Goal: Task Accomplishment & Management: Complete application form

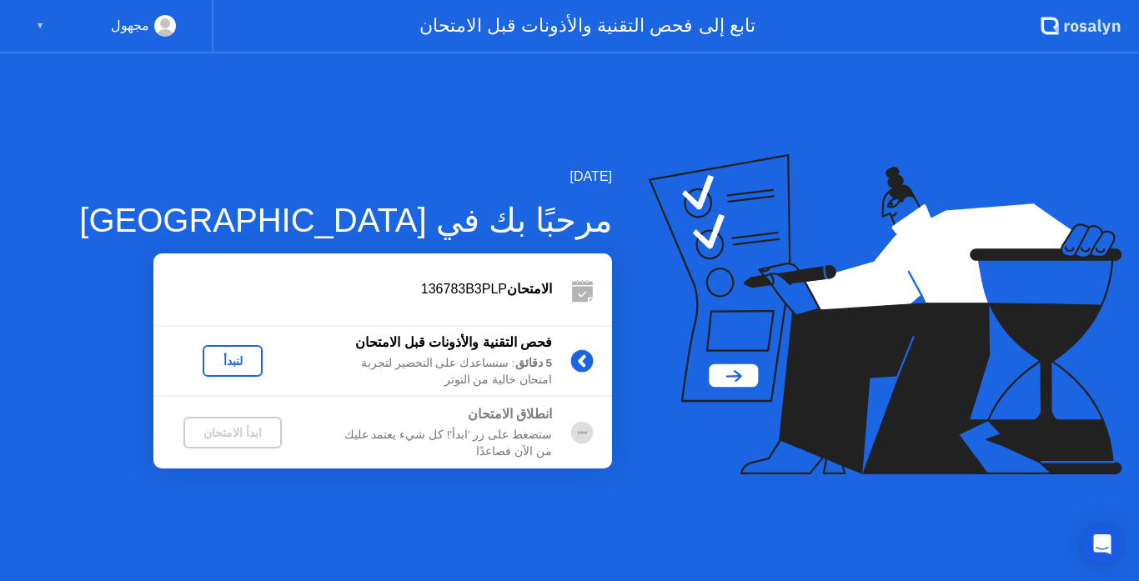
click at [233, 357] on div "لنبدأ" at bounding box center [232, 360] width 47 height 13
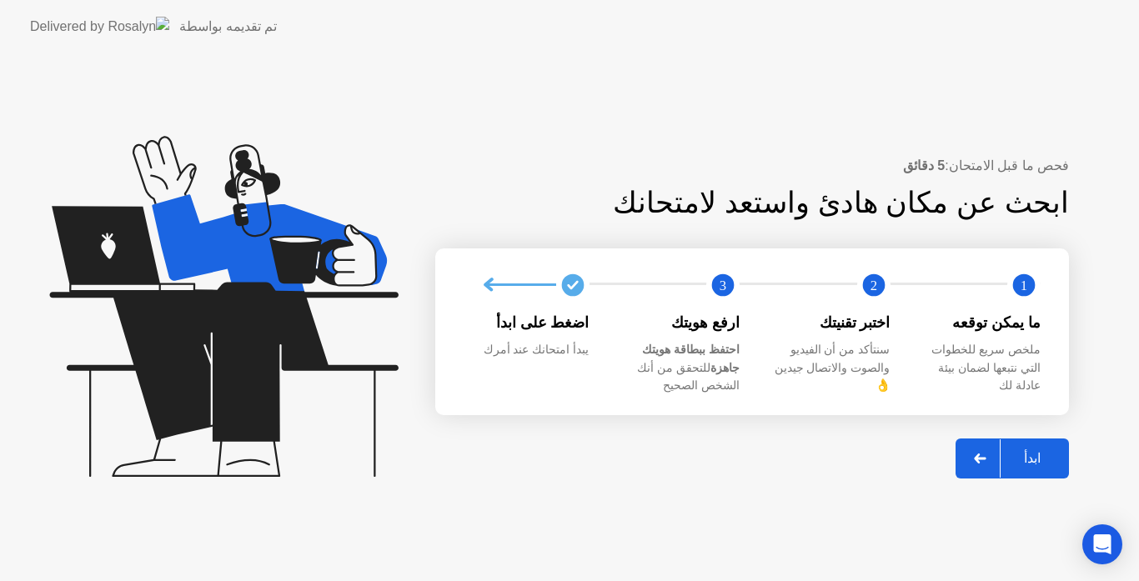
click at [1038, 450] on div "ابدأ" at bounding box center [1032, 458] width 63 height 16
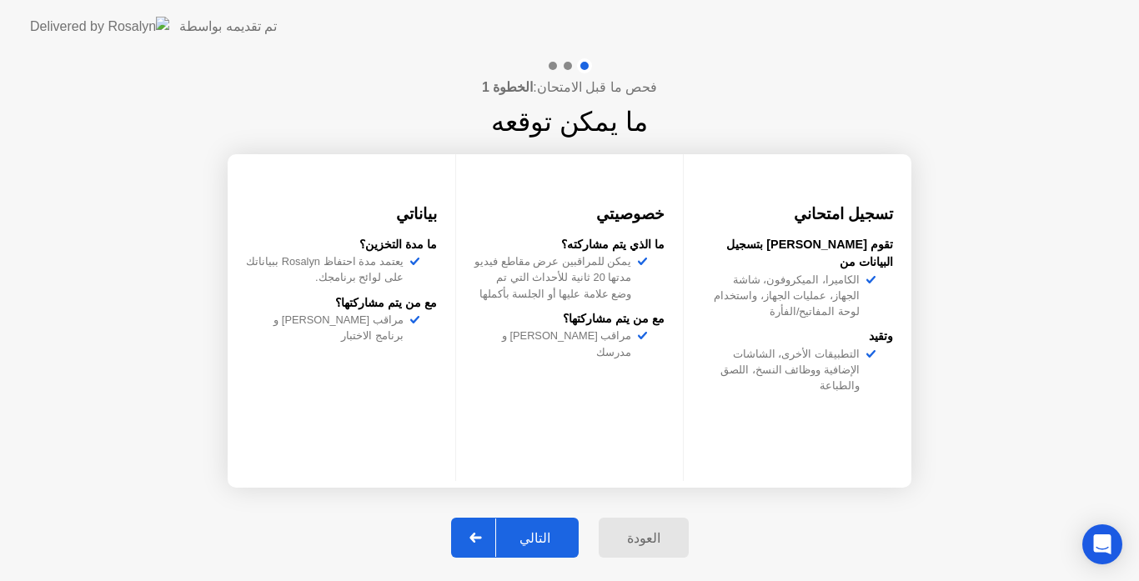
click at [539, 526] on button "التالي" at bounding box center [515, 538] width 128 height 40
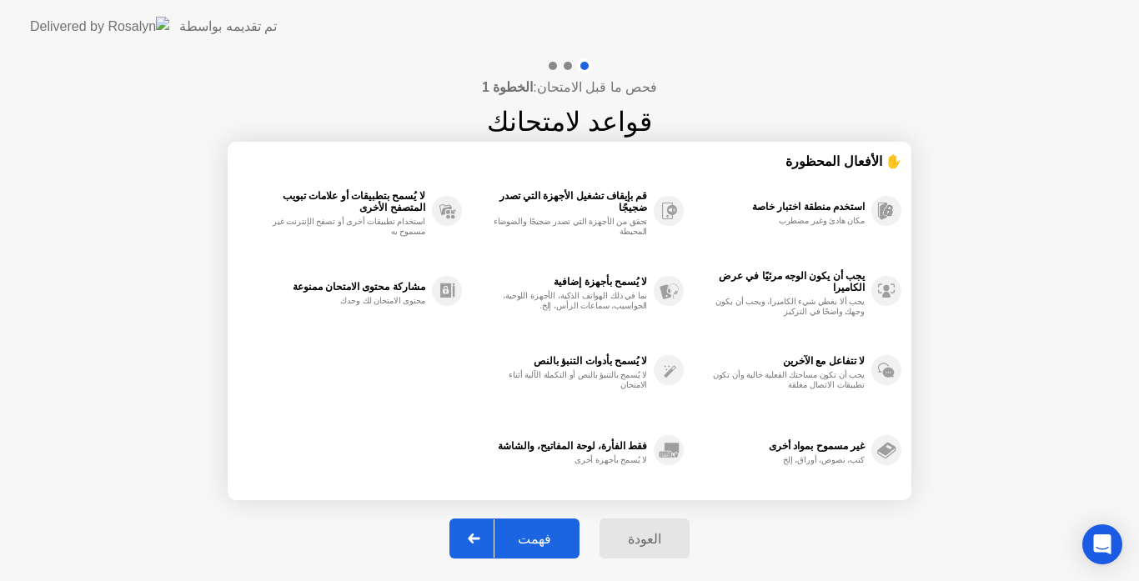
click at [537, 537] on div "فهمت" at bounding box center [534, 539] width 80 height 16
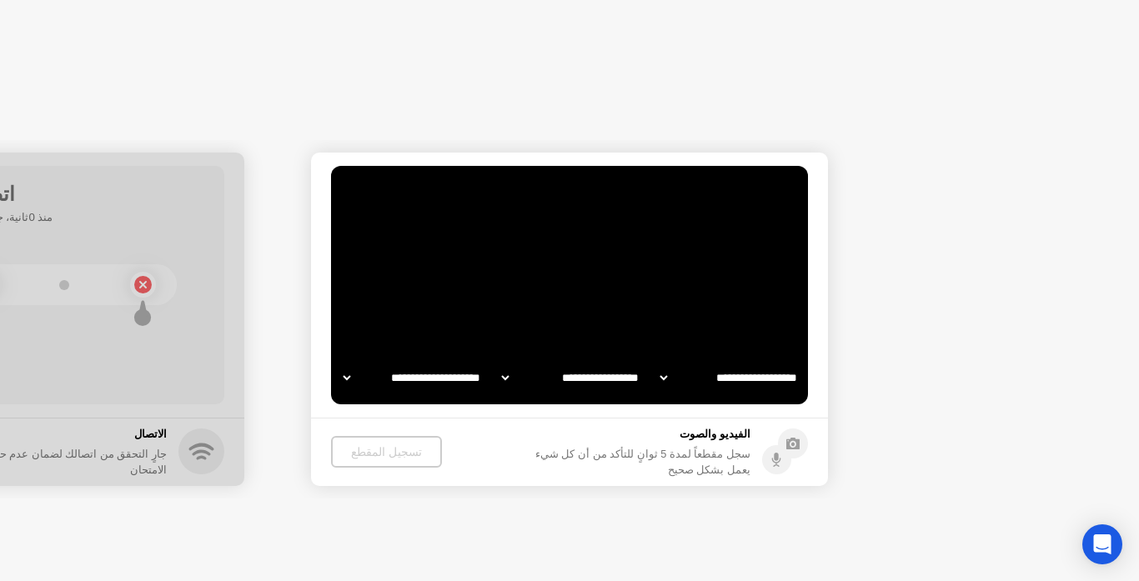
select select "**********"
select select "*******"
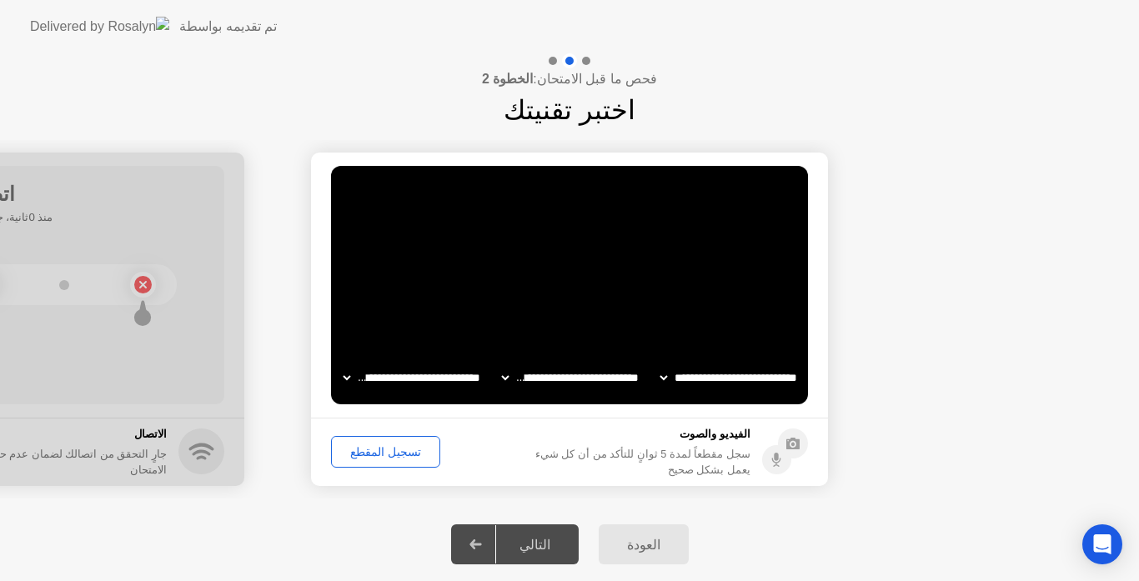
click at [377, 447] on div "تسجيل المقطع" at bounding box center [386, 451] width 98 height 13
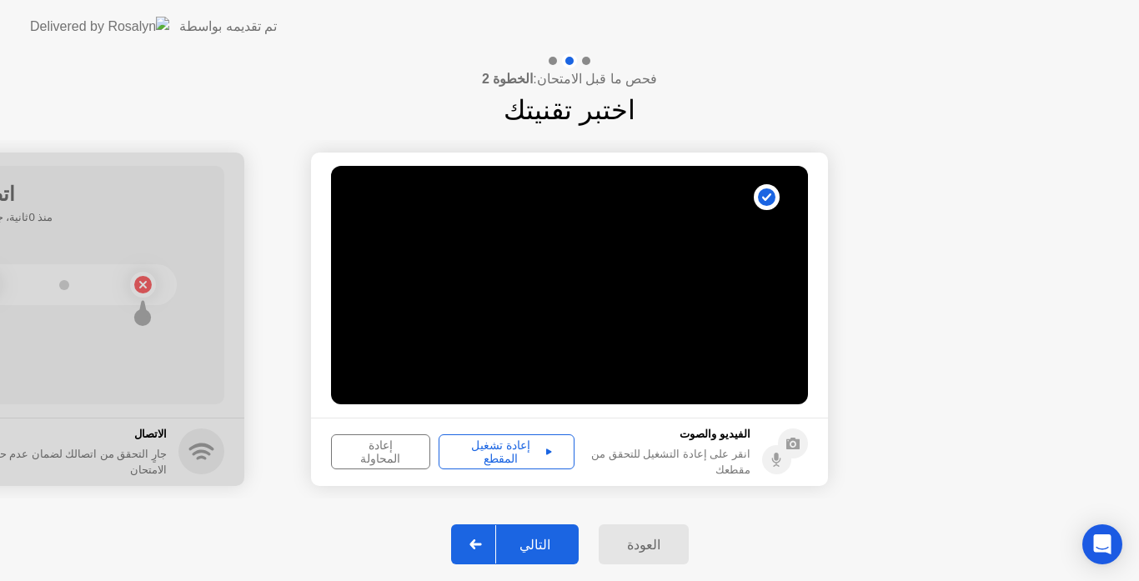
click at [377, 447] on div "إعادة المحاولة" at bounding box center [381, 452] width 88 height 27
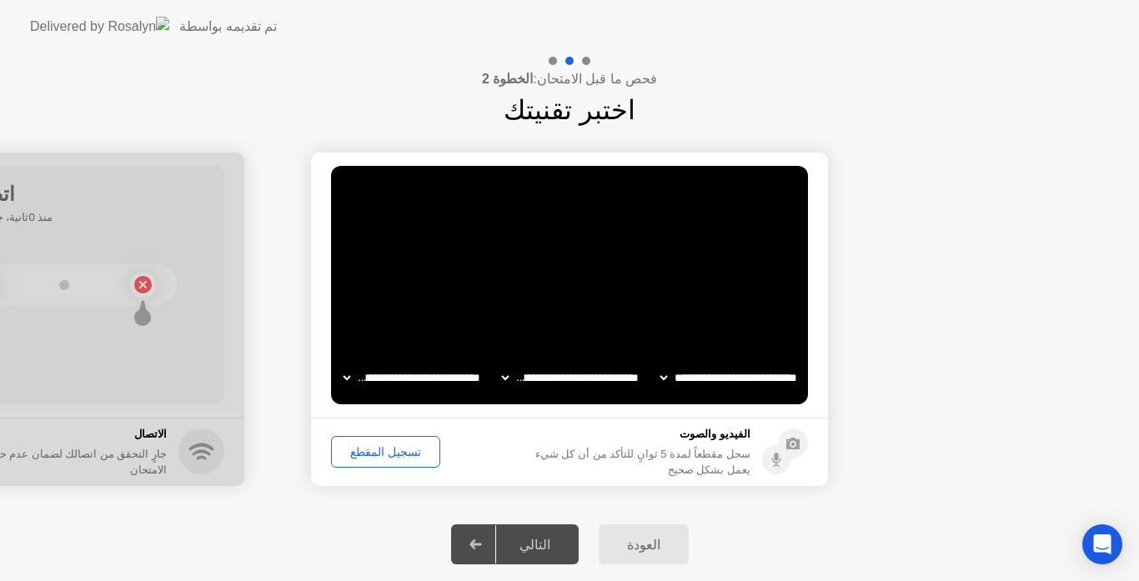
click at [385, 455] on div "تسجيل المقطع" at bounding box center [386, 451] width 98 height 13
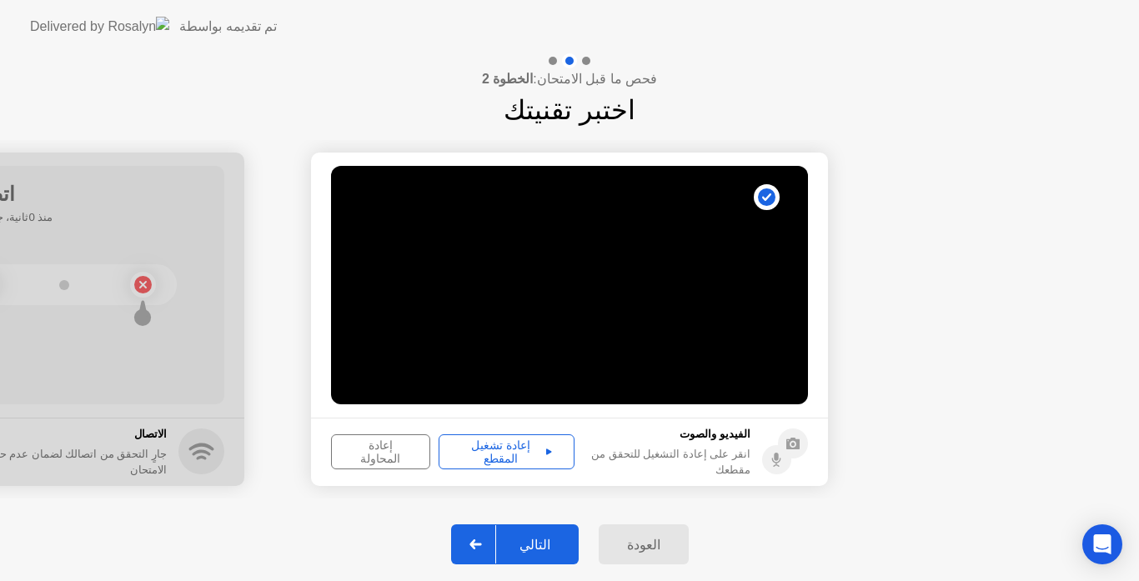
click at [501, 457] on div "إعادة تشغيل المقطع" at bounding box center [506, 452] width 124 height 27
click at [542, 544] on div "التالي" at bounding box center [535, 545] width 78 height 16
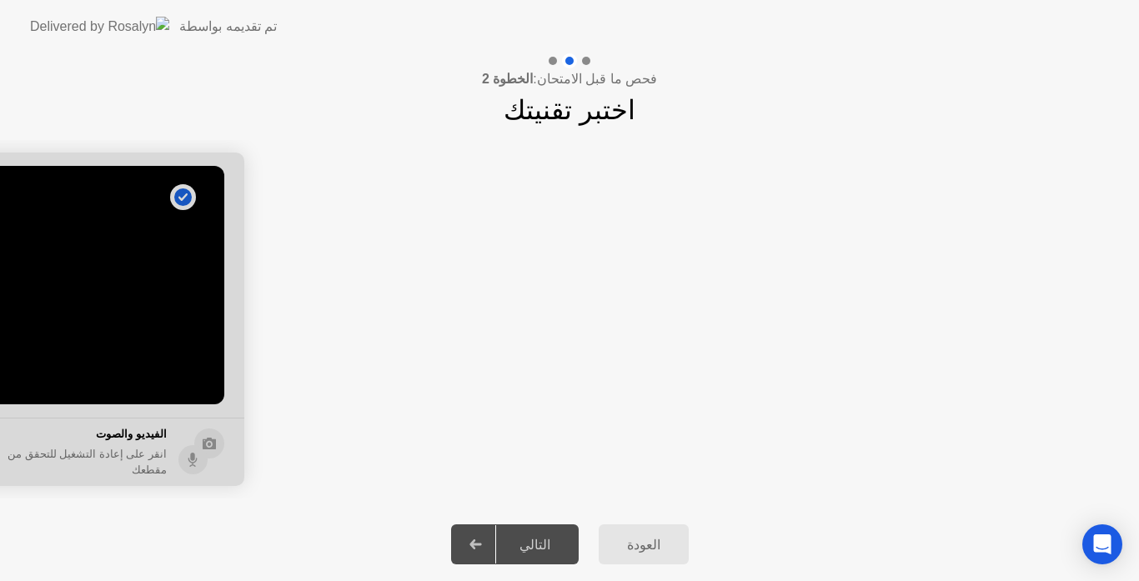
click at [544, 539] on div "التالي" at bounding box center [535, 545] width 78 height 16
drag, startPoint x: 544, startPoint y: 539, endPoint x: 605, endPoint y: 573, distance: 70.5
click at [605, 573] on div "العودة التالي" at bounding box center [569, 544] width 1139 height 73
click at [482, 541] on icon at bounding box center [475, 544] width 13 height 10
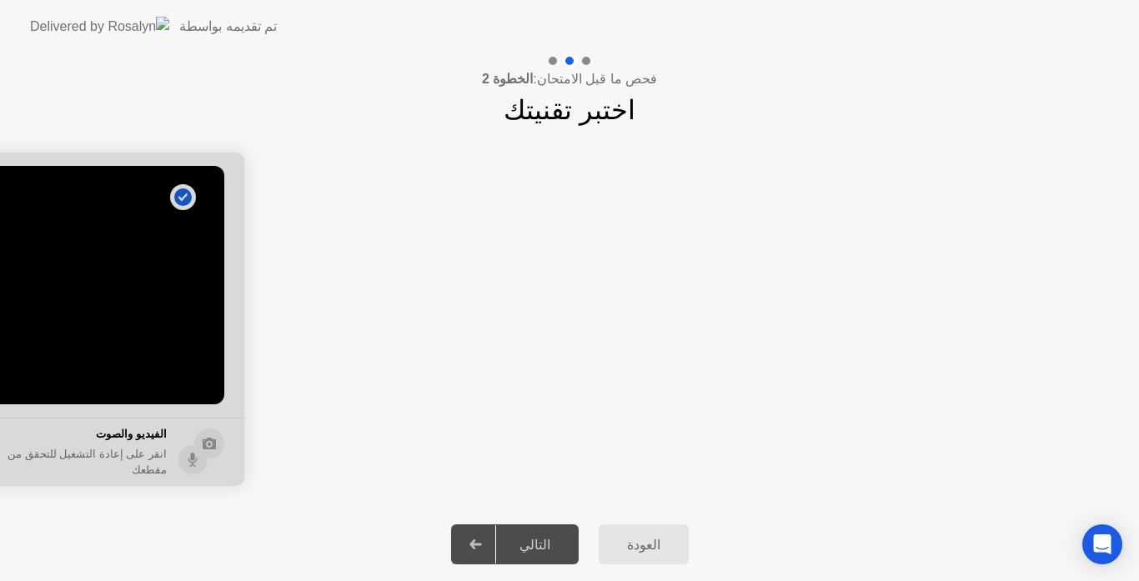
click at [482, 541] on icon at bounding box center [475, 544] width 13 height 10
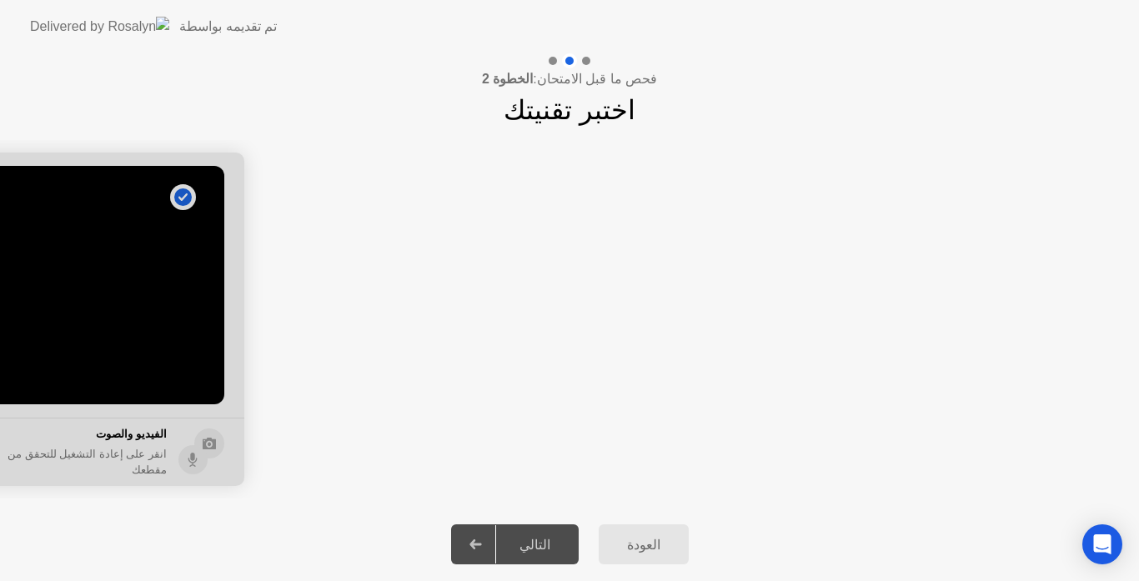
click at [1020, 34] on header "تم تقديمه بواسطة" at bounding box center [569, 26] width 1139 height 53
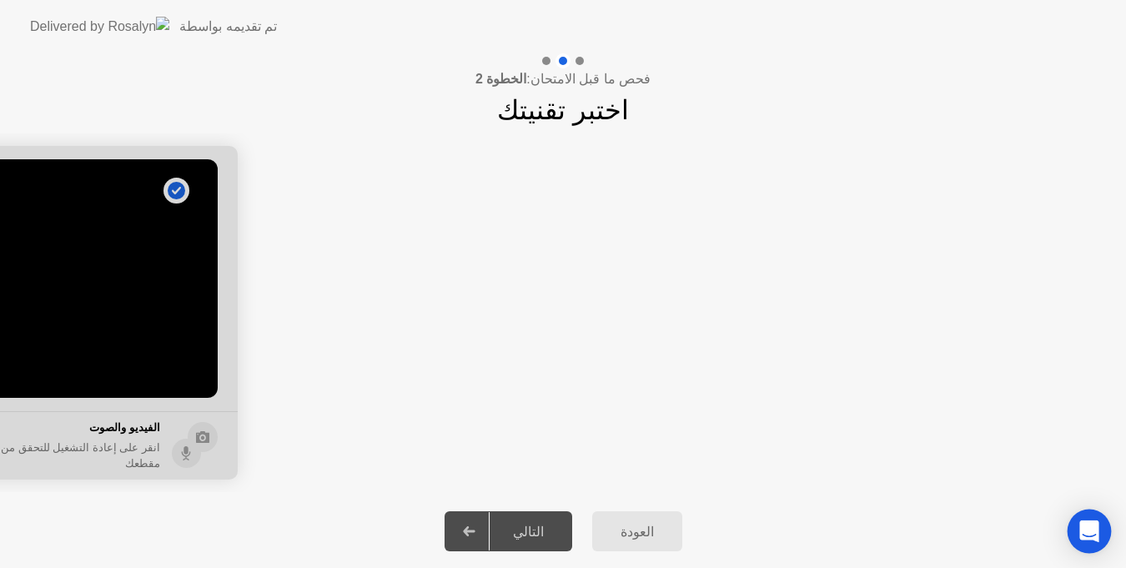
click at [1091, 534] on icon "Open Intercom Messenger" at bounding box center [1088, 531] width 19 height 22
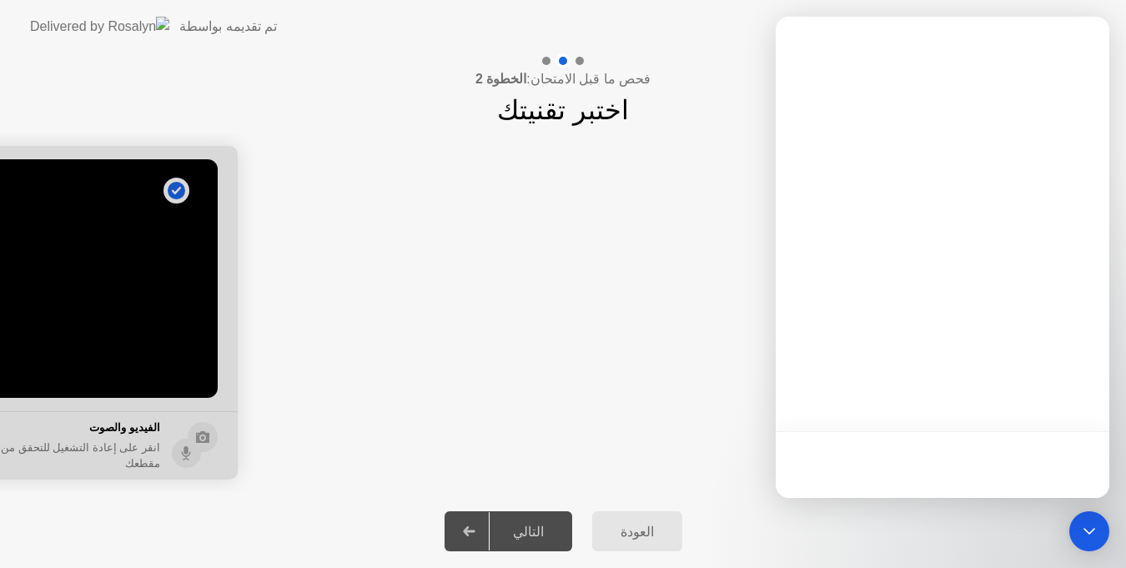
click at [691, 387] on app-slider "**********" at bounding box center [563, 312] width 1126 height 359
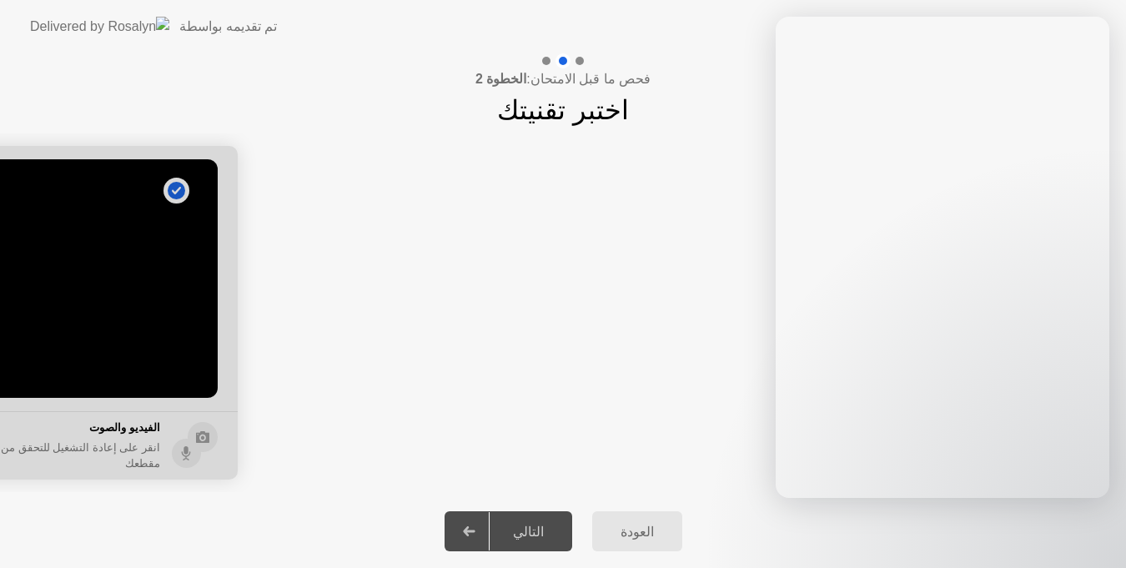
click at [618, 233] on app-slider "**********" at bounding box center [563, 312] width 1126 height 359
click at [544, 63] on div at bounding box center [546, 61] width 8 height 8
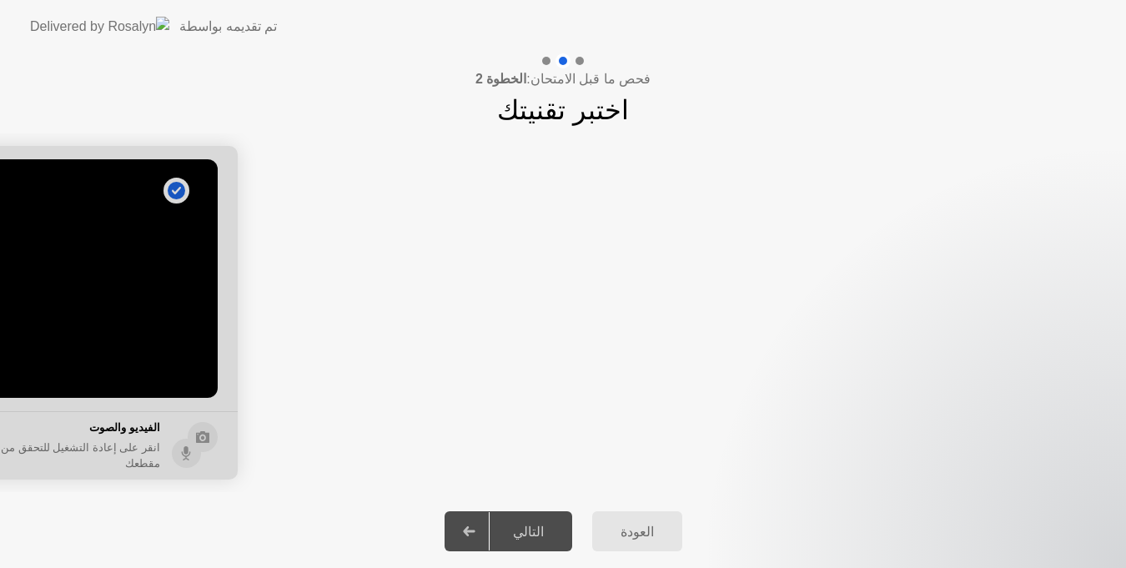
click at [544, 63] on div at bounding box center [546, 61] width 8 height 8
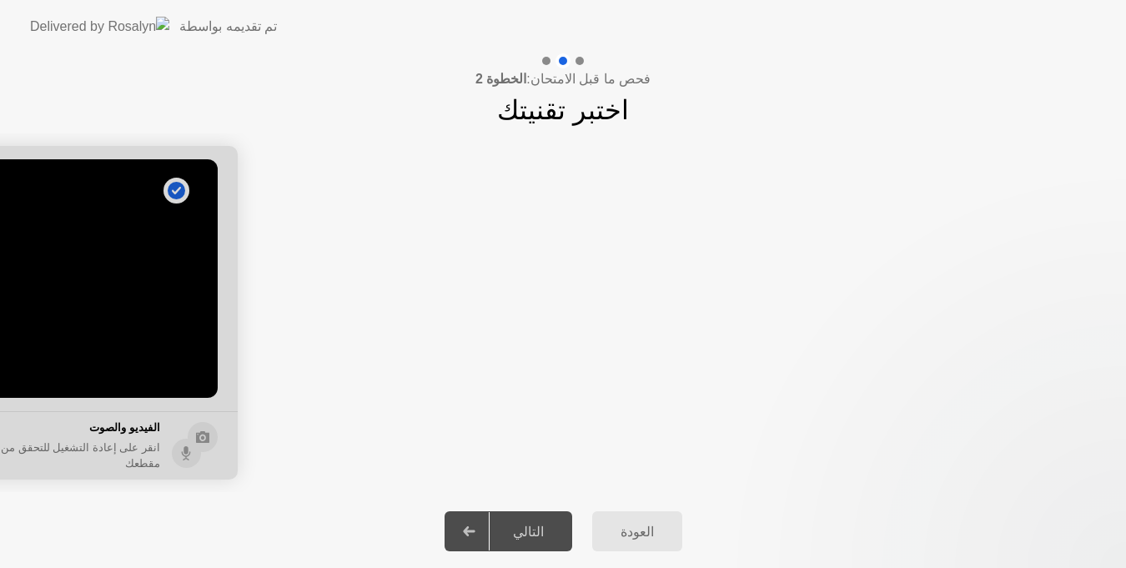
click at [544, 63] on div at bounding box center [546, 61] width 8 height 8
click at [52, 29] on img at bounding box center [99, 26] width 139 height 19
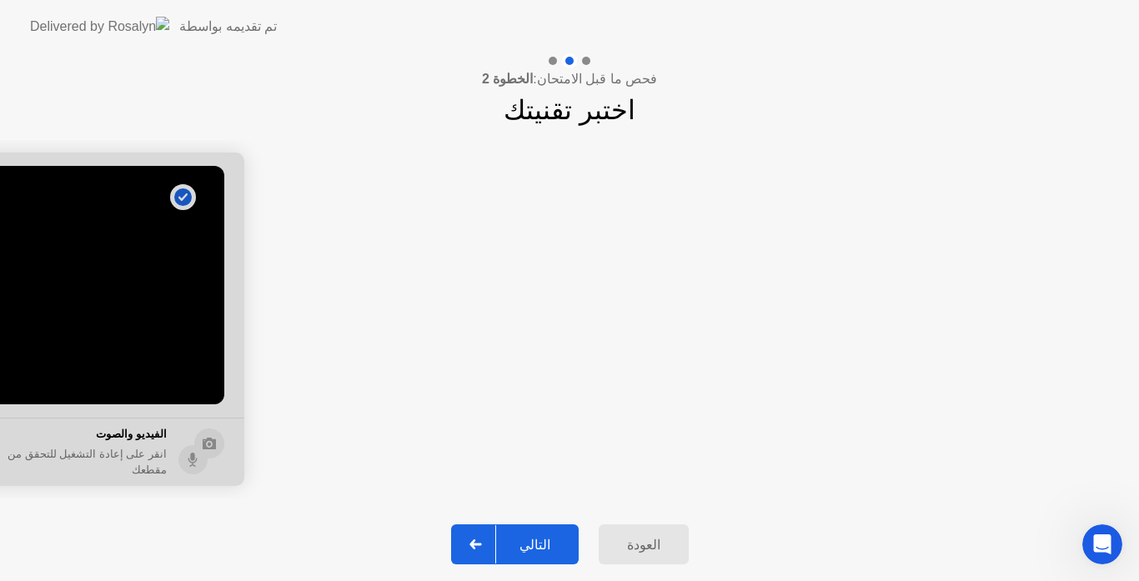
click at [543, 553] on div "التالي" at bounding box center [535, 545] width 78 height 16
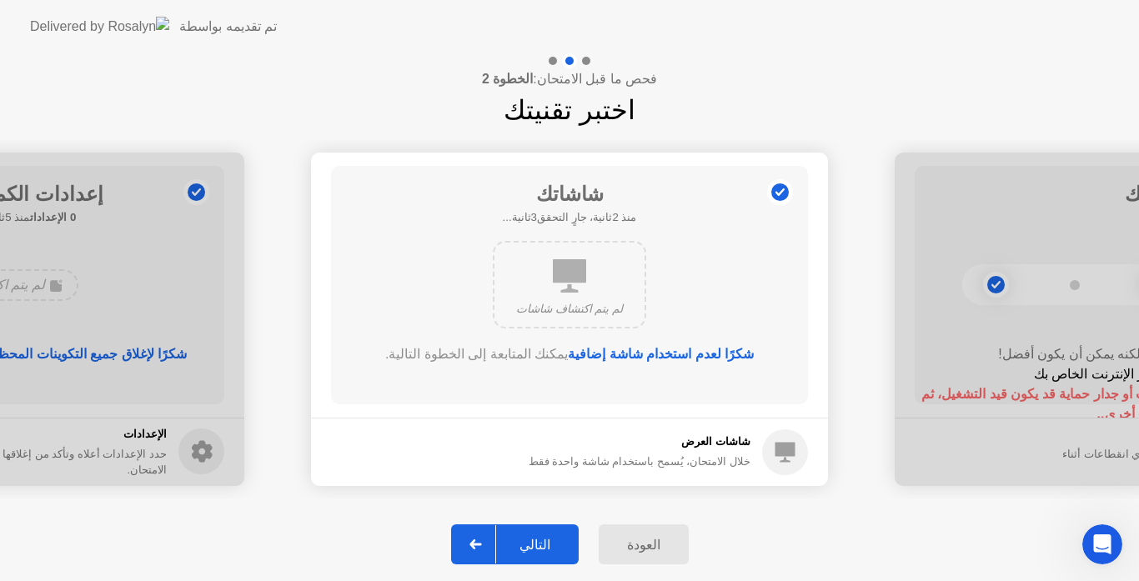
click at [536, 542] on div "التالي" at bounding box center [535, 545] width 78 height 16
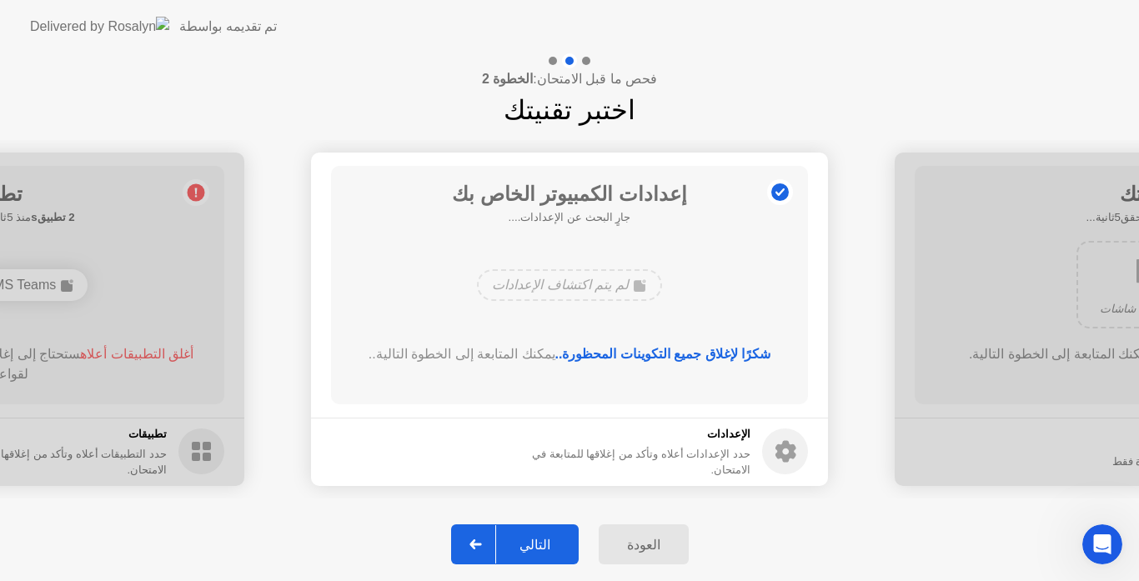
click at [536, 542] on div "التالي" at bounding box center [535, 545] width 78 height 16
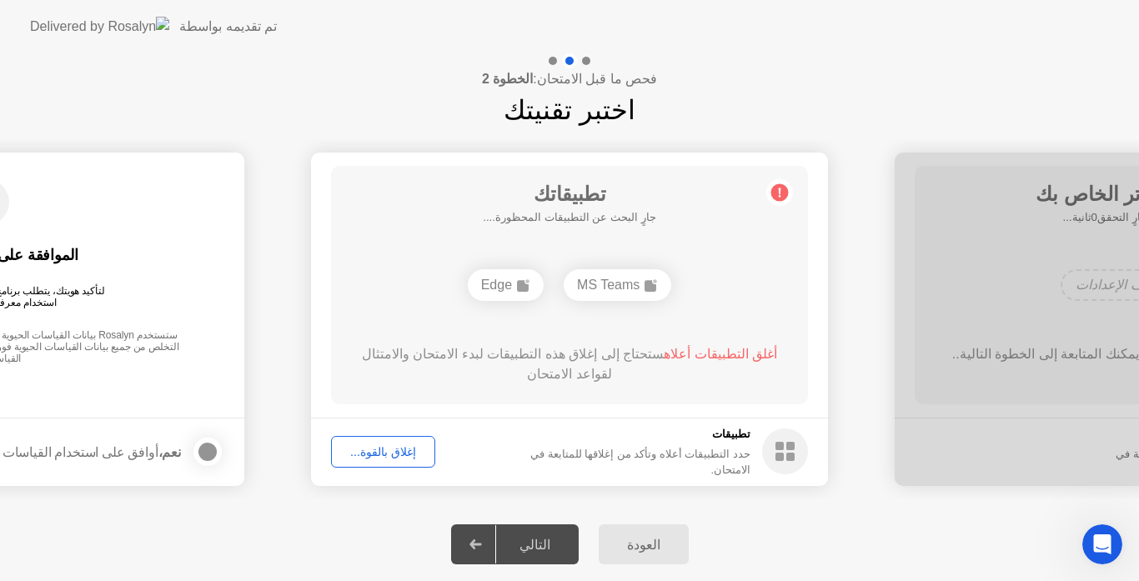
click at [780, 191] on icon at bounding box center [780, 192] width 3 height 9
click at [781, 450] on rect at bounding box center [779, 446] width 8 height 8
click at [743, 312] on div "تطبيقاتك جارٍ البحث عن التطبيقات المحظورة.... MS Teams أغلق التطبيق أعلاه ستحتا…" at bounding box center [569, 285] width 477 height 238
click at [725, 353] on span "أغلق التطبيق أعلاه" at bounding box center [732, 354] width 101 height 14
click at [727, 261] on div "تطبيقاتك جارٍ البحث عن التطبيقات المحظورة.... MS Teams أغلق التطبيق أعلاه ستحتا…" at bounding box center [569, 285] width 477 height 238
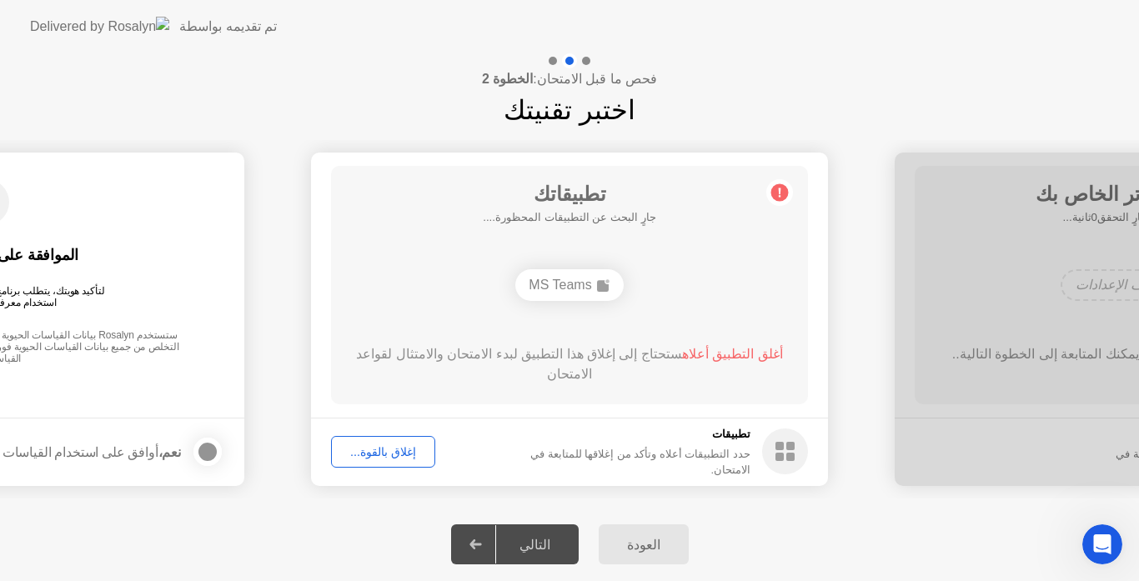
click at [559, 289] on div "MS Teams" at bounding box center [569, 285] width 108 height 32
click at [560, 291] on div "MS Teams" at bounding box center [569, 285] width 108 height 32
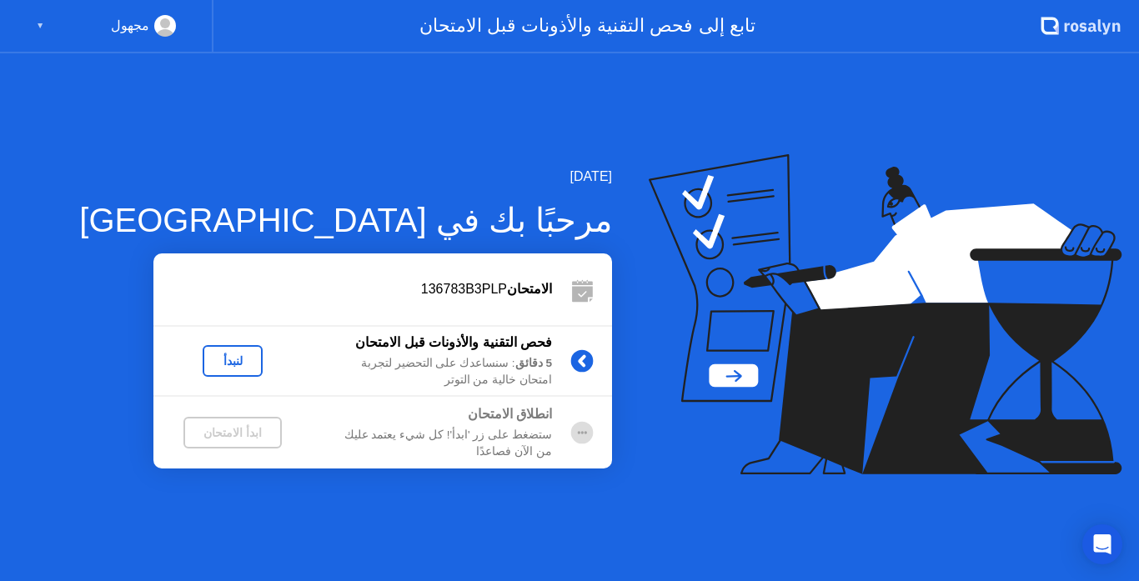
click at [241, 354] on div "لنبدأ" at bounding box center [232, 360] width 47 height 13
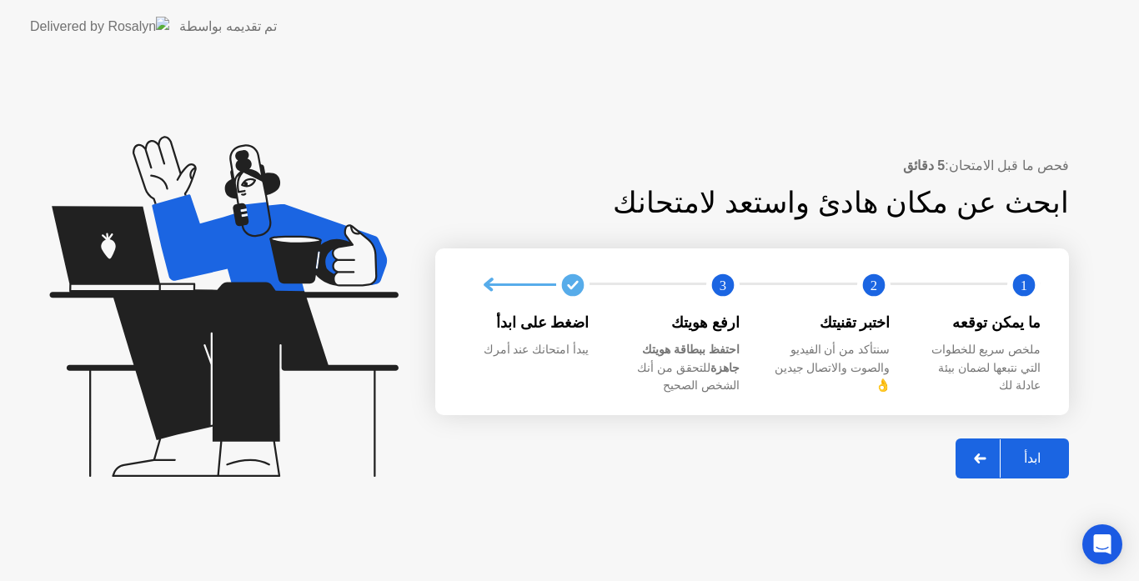
click at [1041, 454] on div "ابدأ" at bounding box center [1032, 458] width 63 height 16
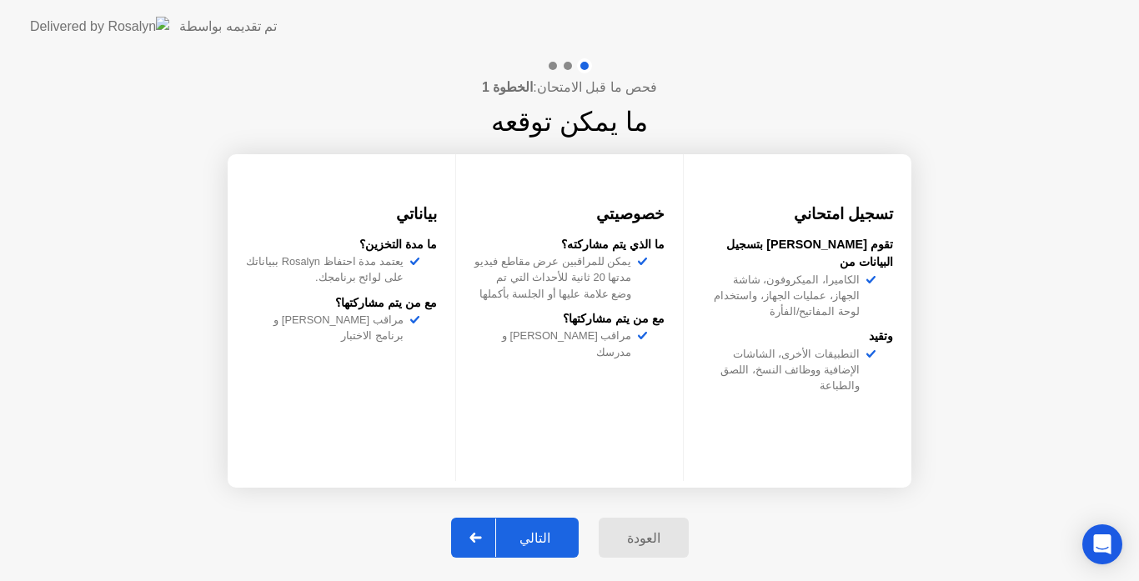
click at [569, 525] on button "التالي" at bounding box center [515, 538] width 128 height 40
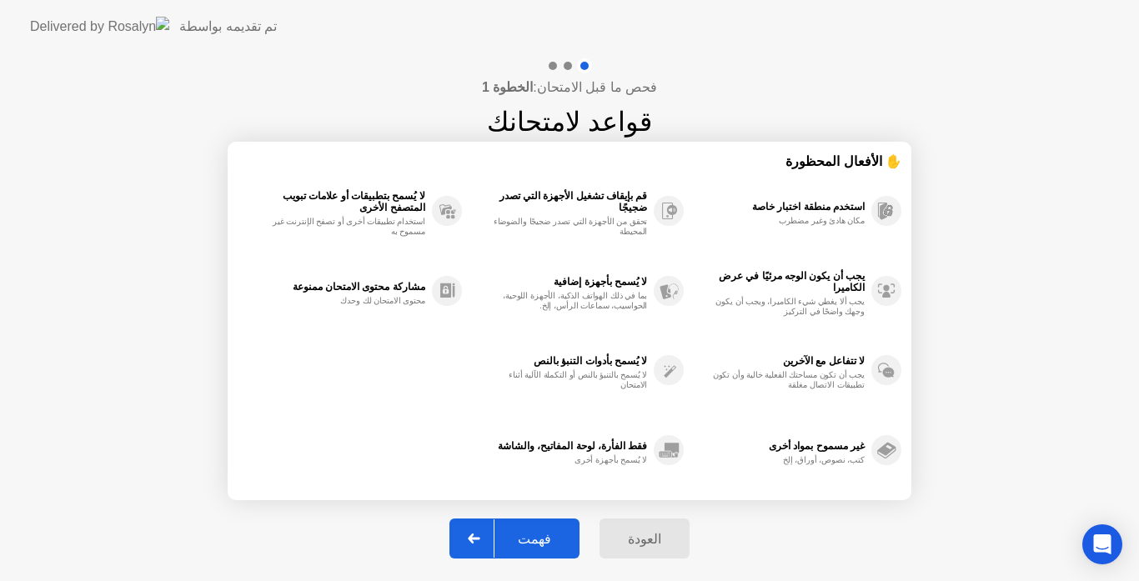
click at [569, 525] on button "فهمت" at bounding box center [514, 539] width 130 height 40
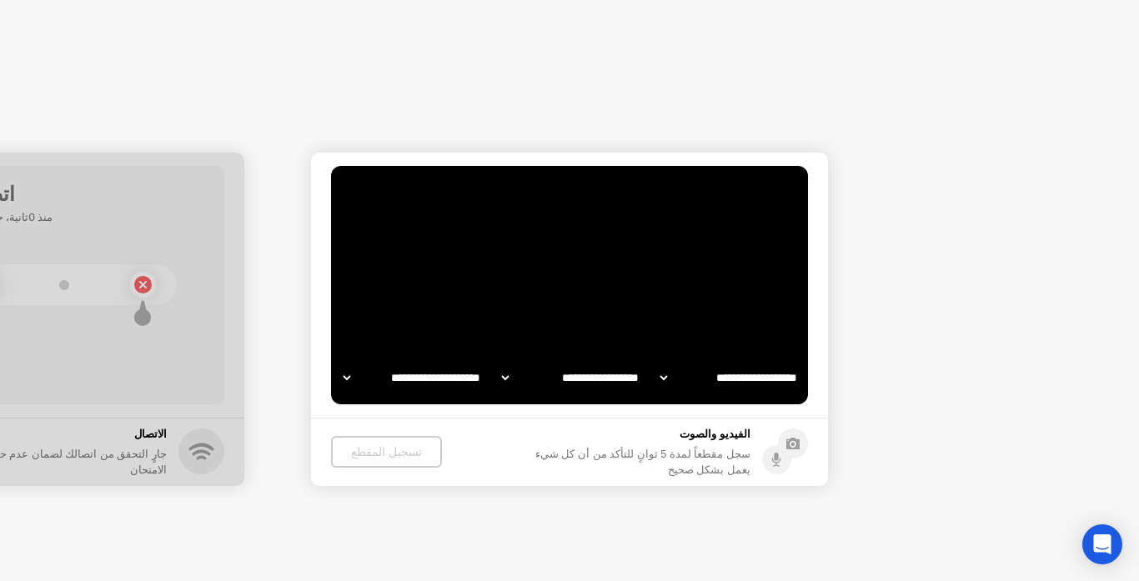
select select "**********"
select select "*******"
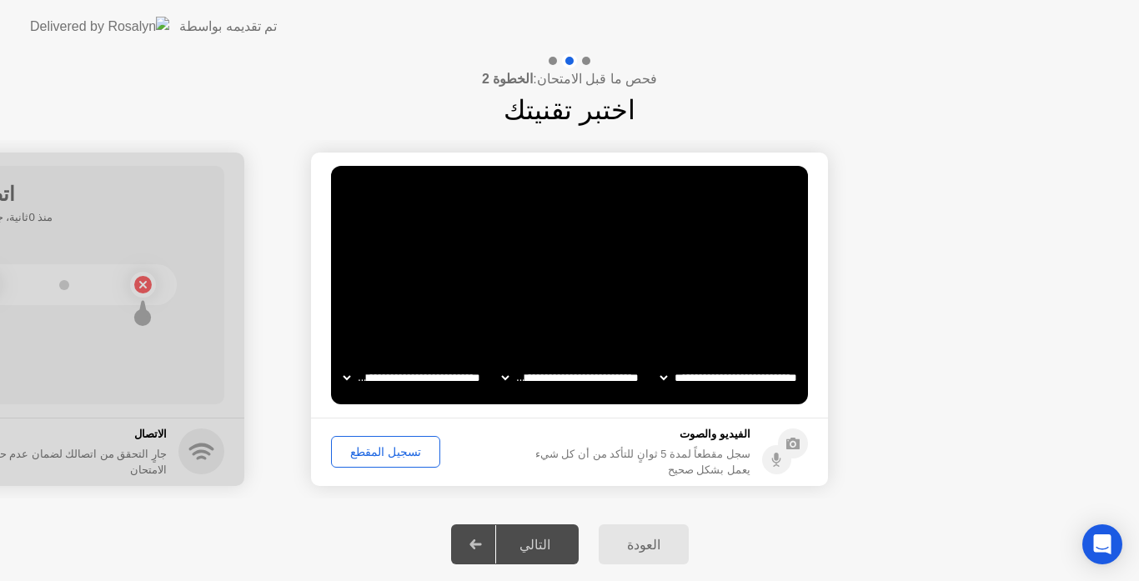
click at [380, 452] on div "تسجيل المقطع" at bounding box center [386, 451] width 98 height 13
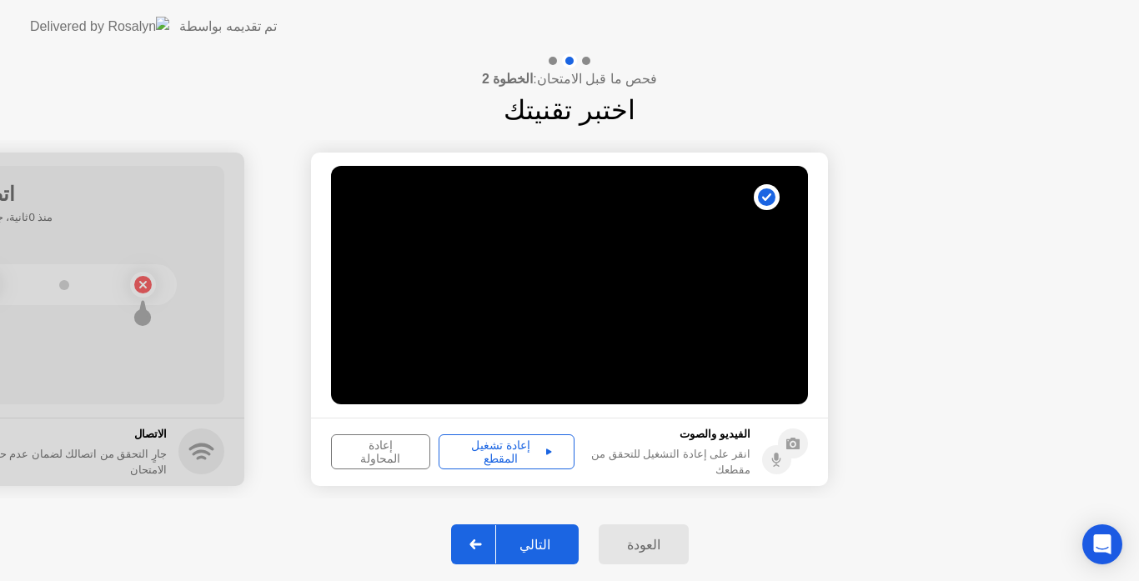
click at [541, 439] on button "إعادة تشغيل المقطع" at bounding box center [507, 451] width 136 height 35
click at [545, 534] on button "التالي" at bounding box center [515, 544] width 128 height 40
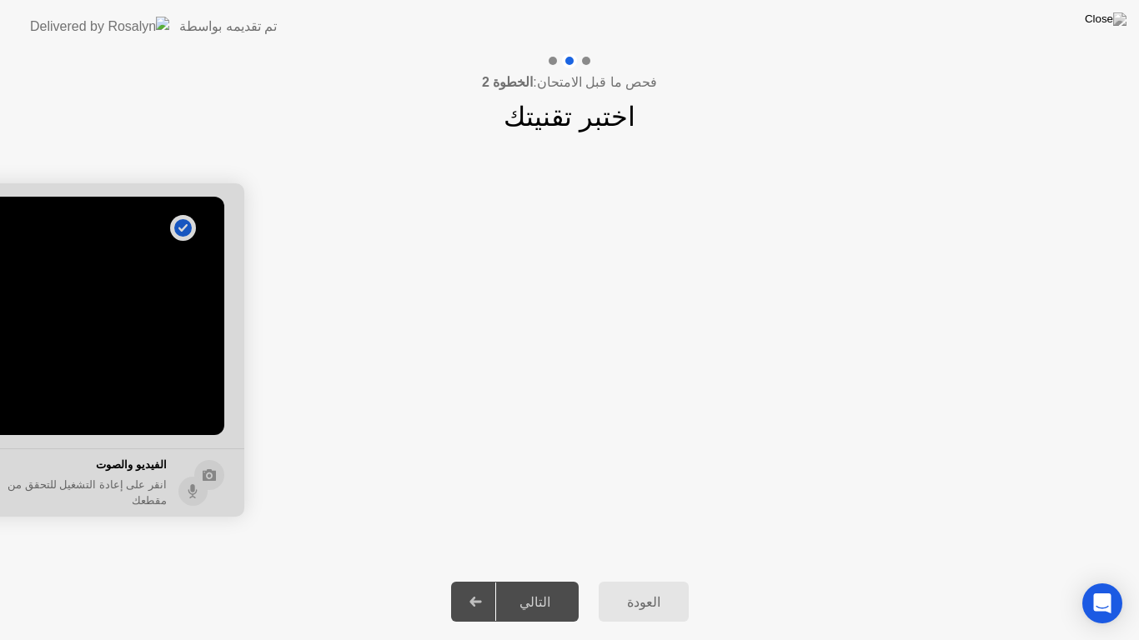
click at [538, 580] on div "التالي" at bounding box center [535, 603] width 78 height 16
click at [534, 580] on div "التالي" at bounding box center [535, 603] width 78 height 16
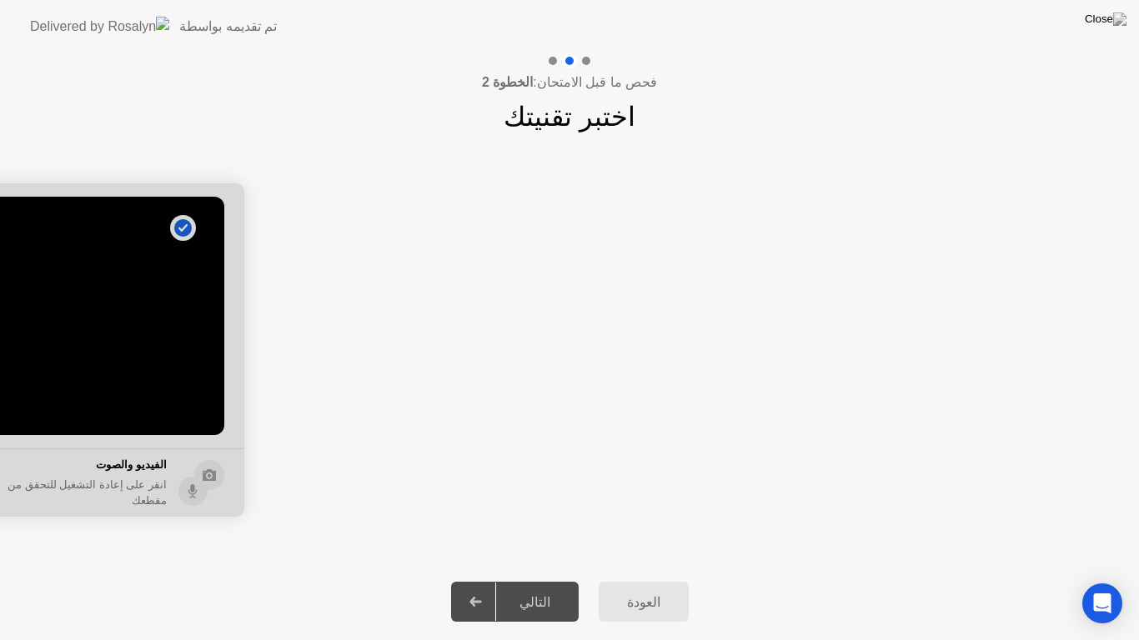
click at [536, 580] on div "التالي" at bounding box center [535, 603] width 78 height 16
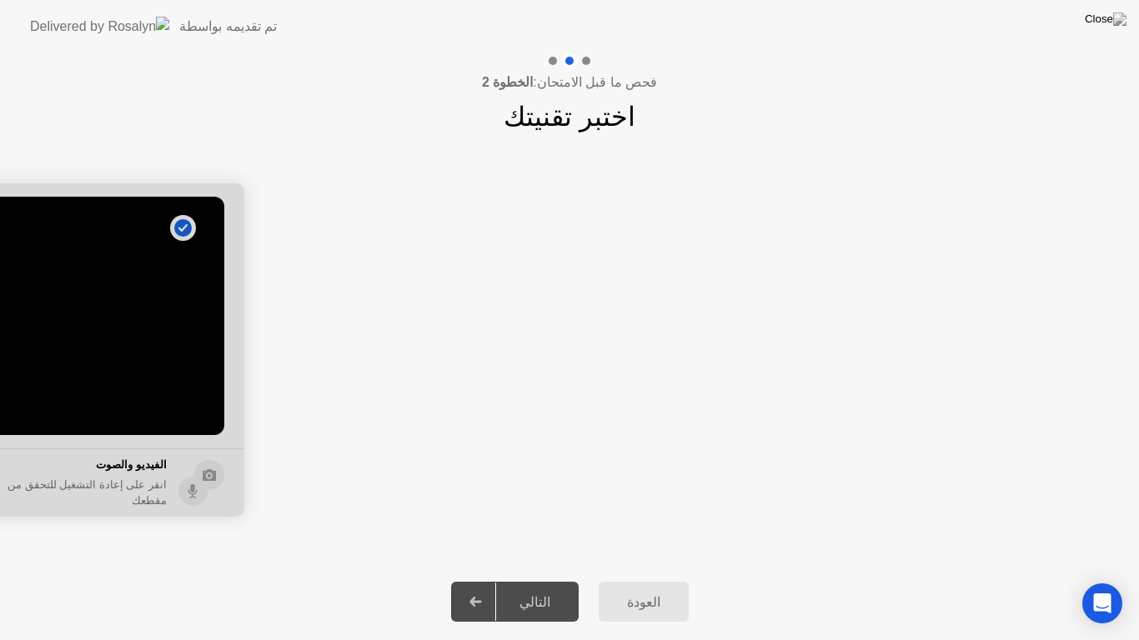
click at [481, 580] on icon at bounding box center [475, 602] width 12 height 10
click at [666, 231] on app-slider "**********" at bounding box center [569, 350] width 1139 height 374
click at [179, 25] on div "تم تقديمه بواسطة" at bounding box center [228, 27] width 98 height 20
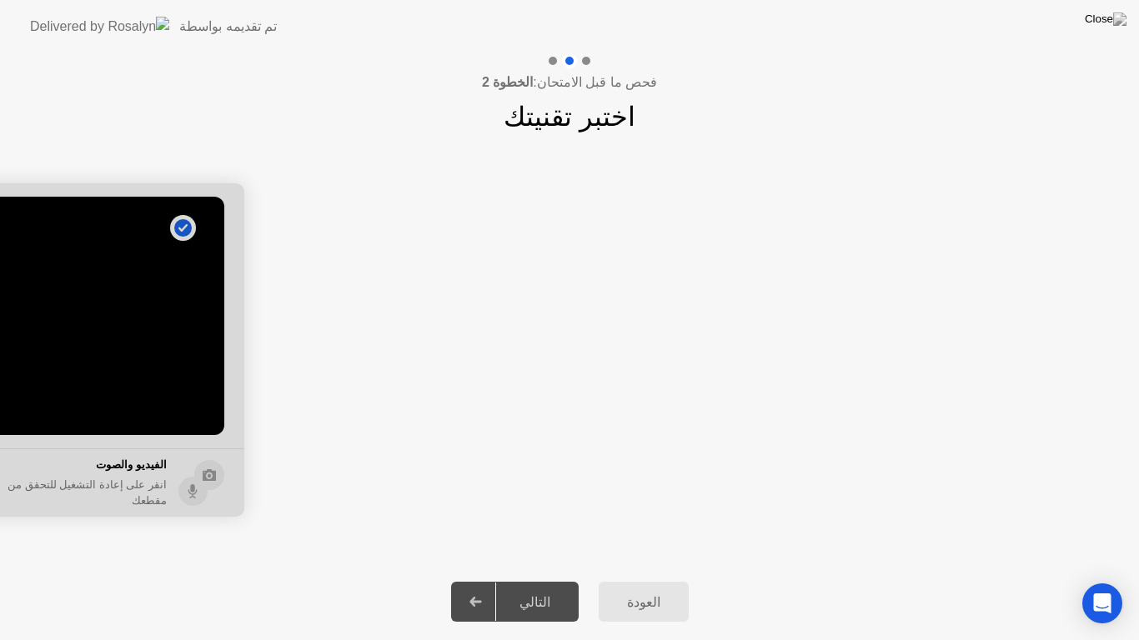
click at [479, 580] on div at bounding box center [476, 602] width 40 height 38
click at [1122, 24] on img at bounding box center [1106, 19] width 42 height 13
click at [481, 580] on icon at bounding box center [475, 602] width 12 height 10
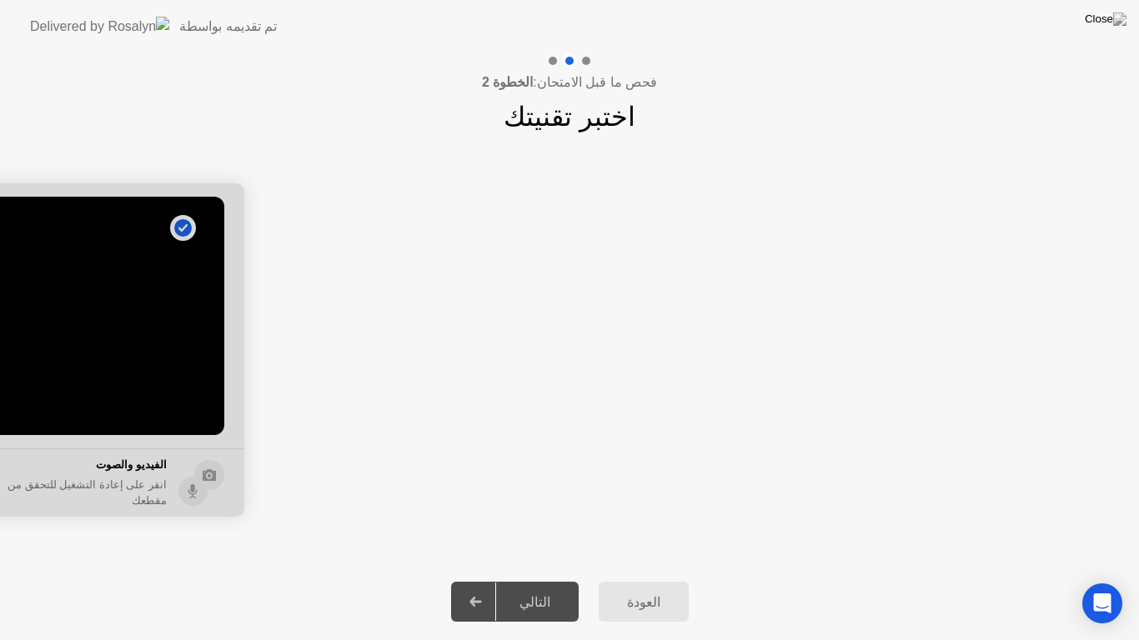
click at [528, 580] on div "التالي" at bounding box center [535, 603] width 78 height 16
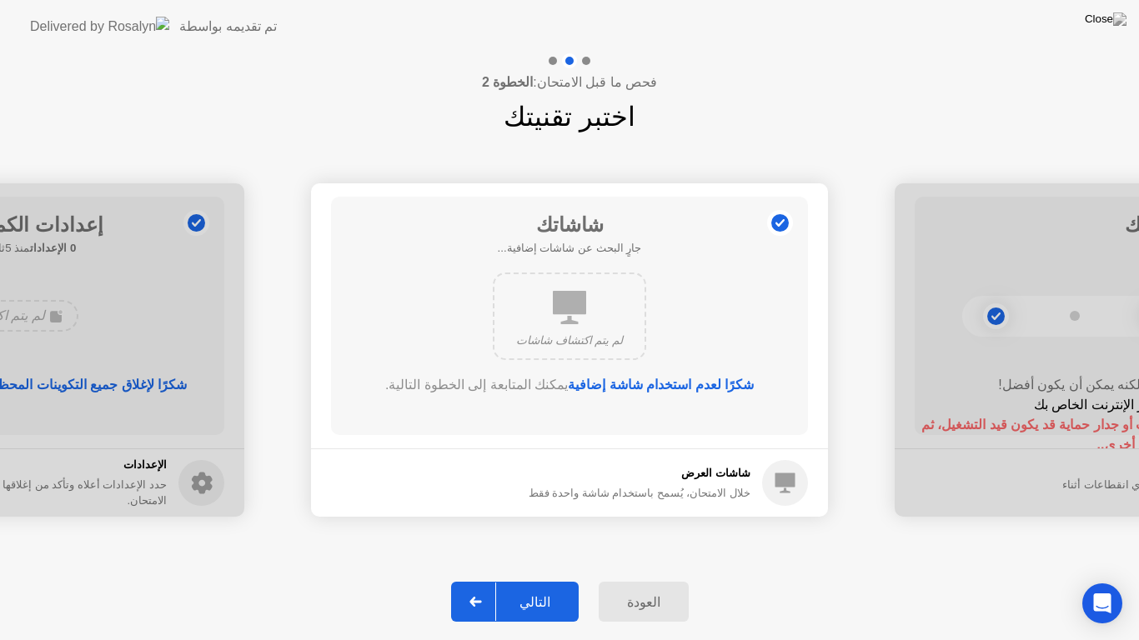
click at [535, 580] on div "التالي" at bounding box center [535, 603] width 78 height 16
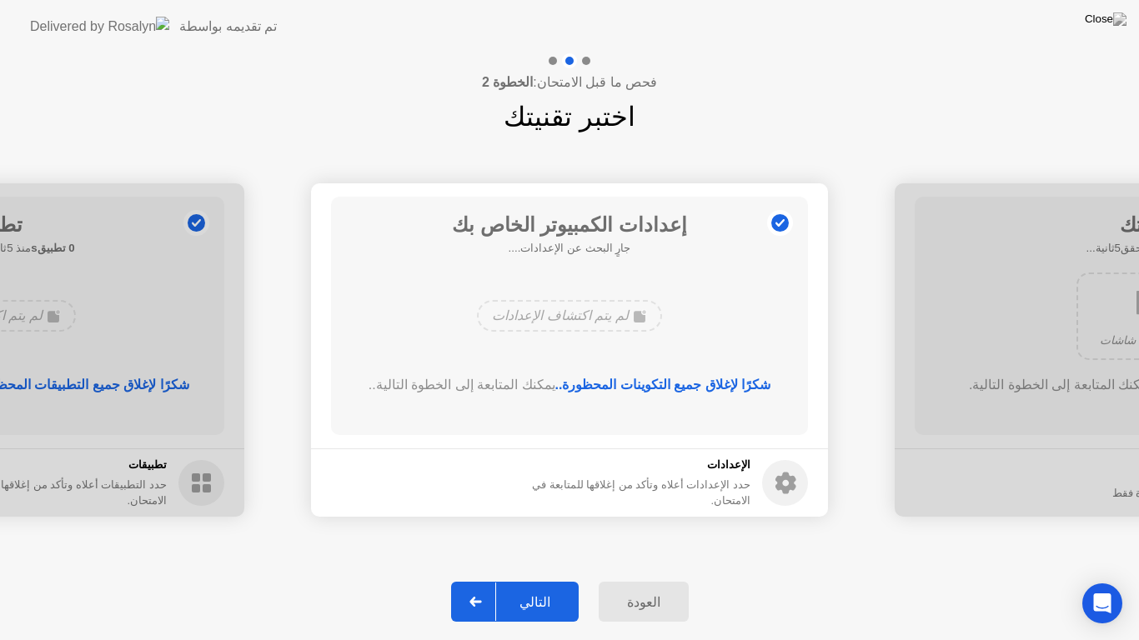
click at [535, 580] on div "التالي" at bounding box center [535, 603] width 78 height 16
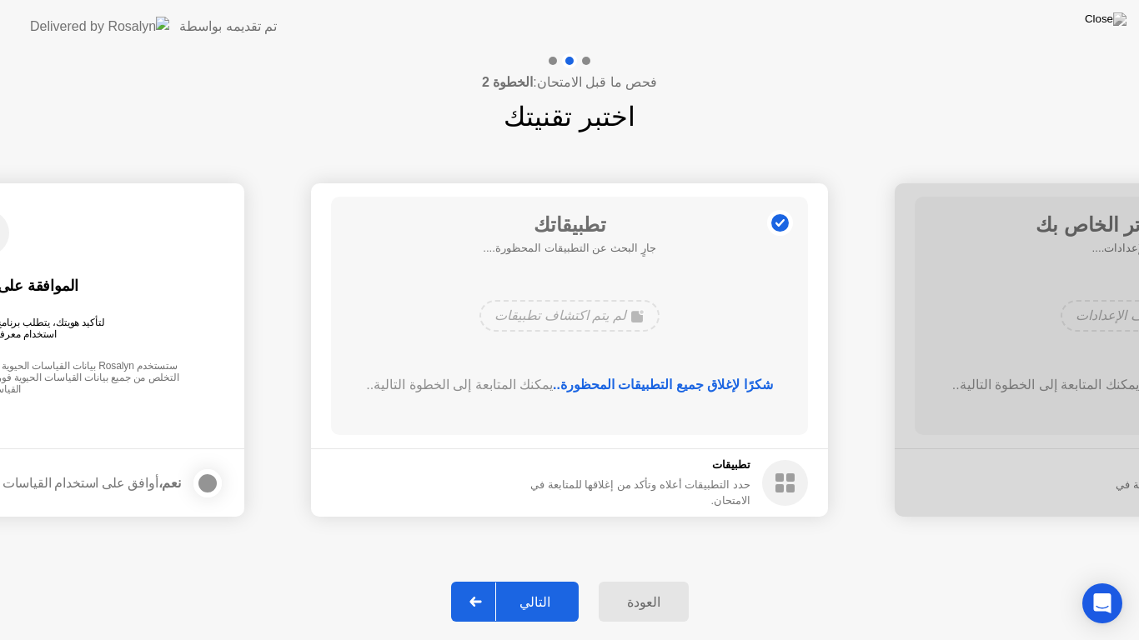
click at [535, 580] on div "التالي" at bounding box center [535, 603] width 78 height 16
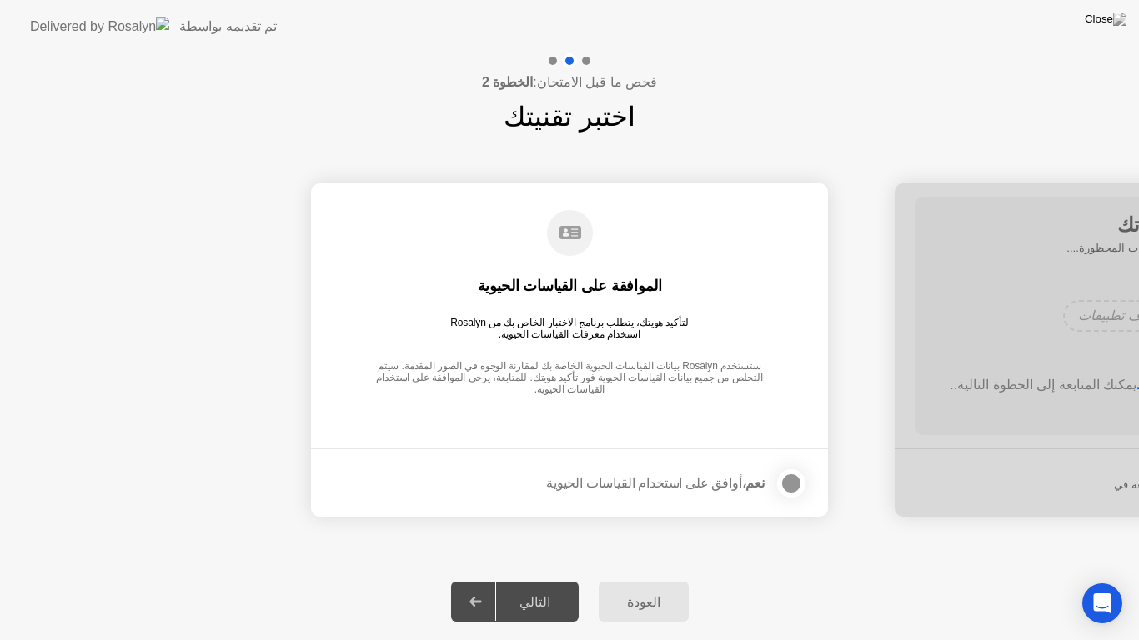
click at [794, 493] on div at bounding box center [791, 484] width 20 height 20
click at [542, 580] on div "التالي" at bounding box center [535, 603] width 78 height 16
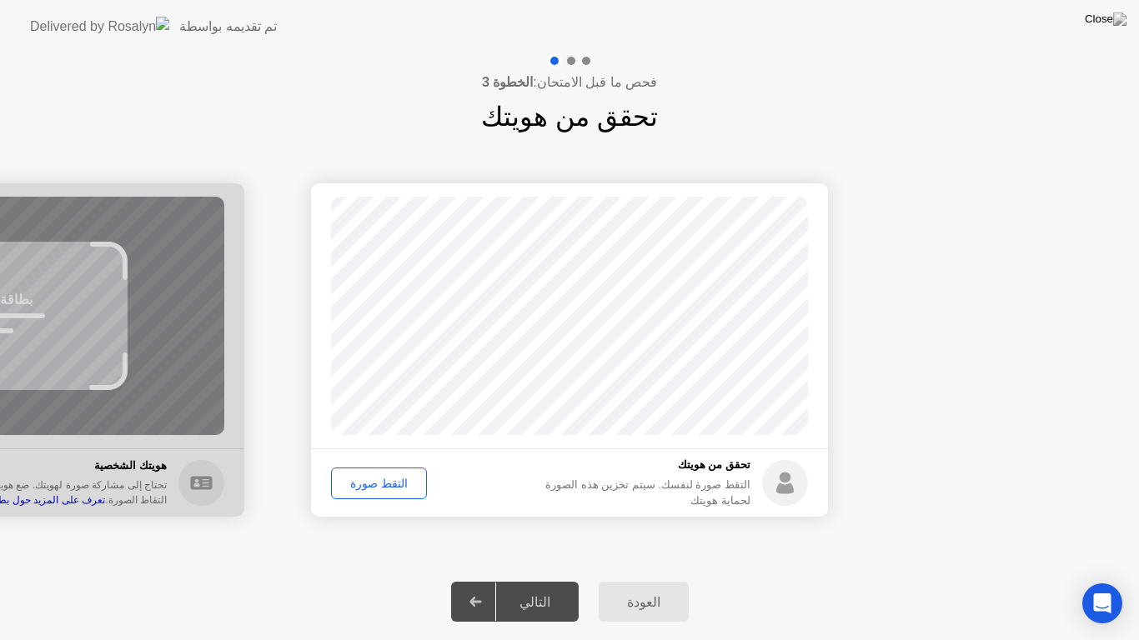
click at [374, 478] on div "التقط صورة" at bounding box center [379, 483] width 84 height 13
click at [376, 490] on div "إعادة الالتقاط" at bounding box center [382, 483] width 91 height 13
click at [378, 488] on div "التقط صورة" at bounding box center [379, 483] width 84 height 13
click at [532, 580] on div "التالي" at bounding box center [535, 603] width 78 height 16
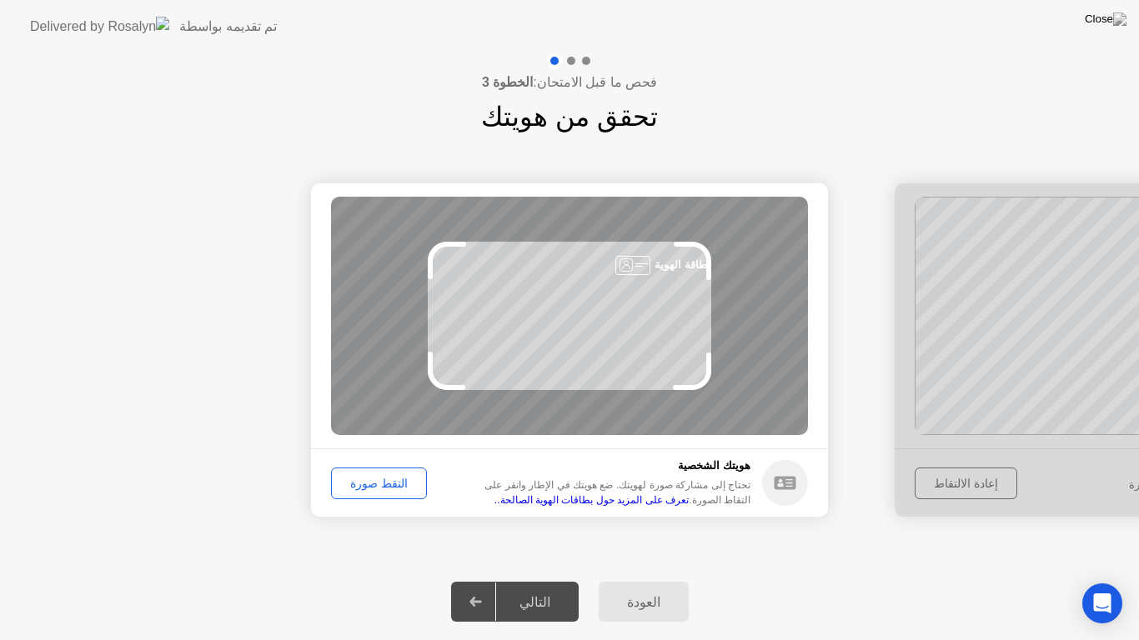
click at [382, 480] on div "التقط صورة" at bounding box center [379, 483] width 84 height 13
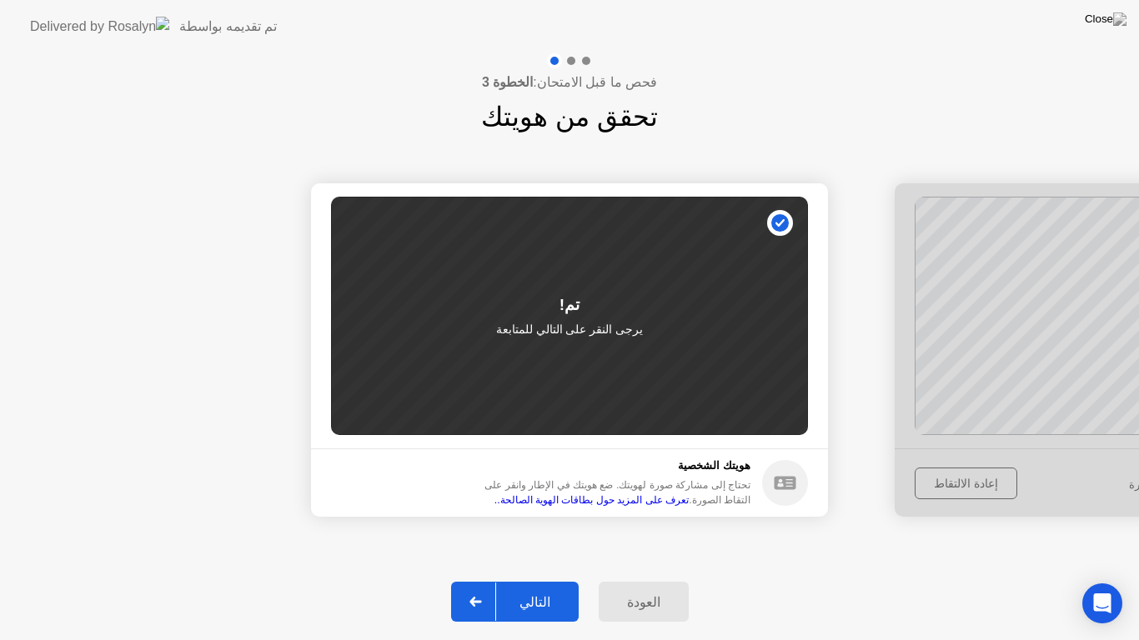
click at [530, 580] on div "التالي" at bounding box center [535, 603] width 78 height 16
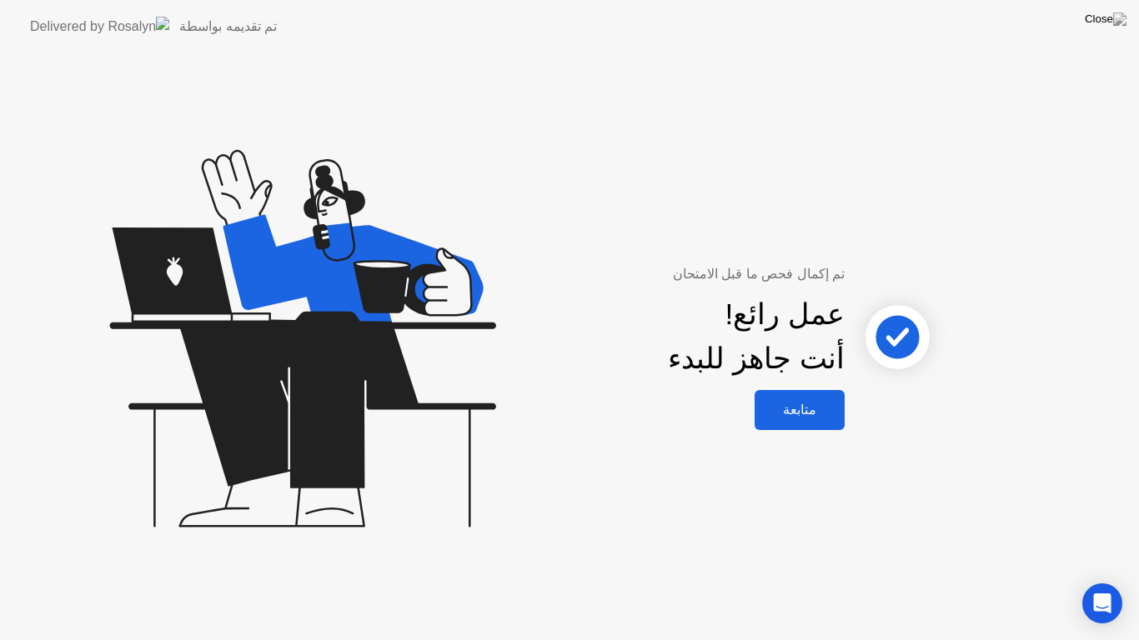
click at [800, 414] on div "متابعة" at bounding box center [800, 410] width 80 height 16
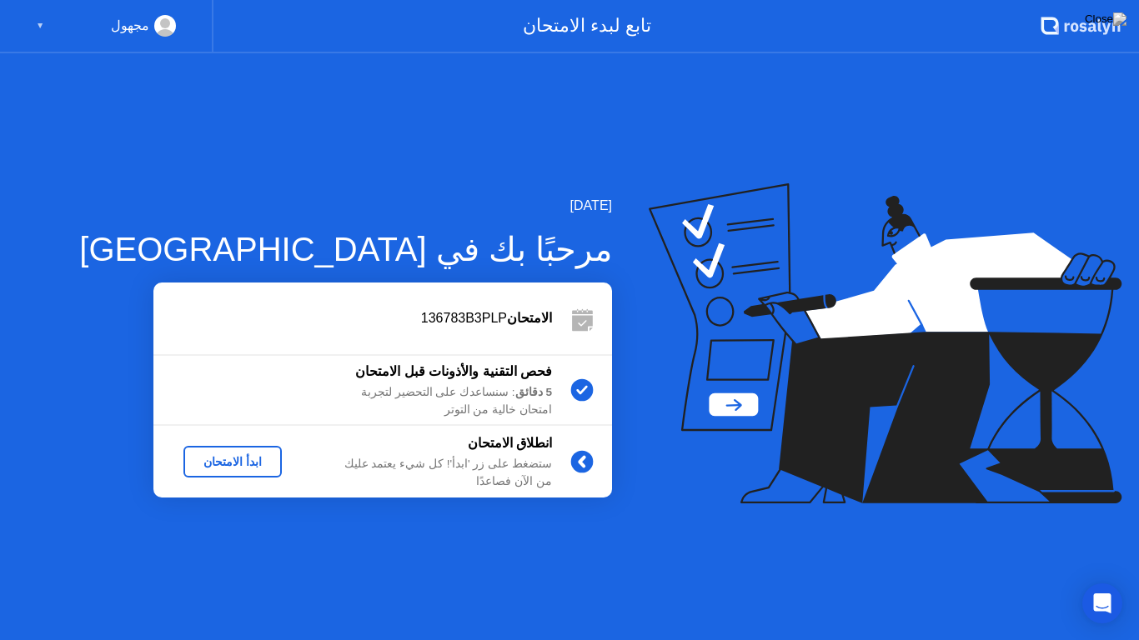
click at [238, 458] on div "ابدأ الامتحان" at bounding box center [232, 461] width 85 height 13
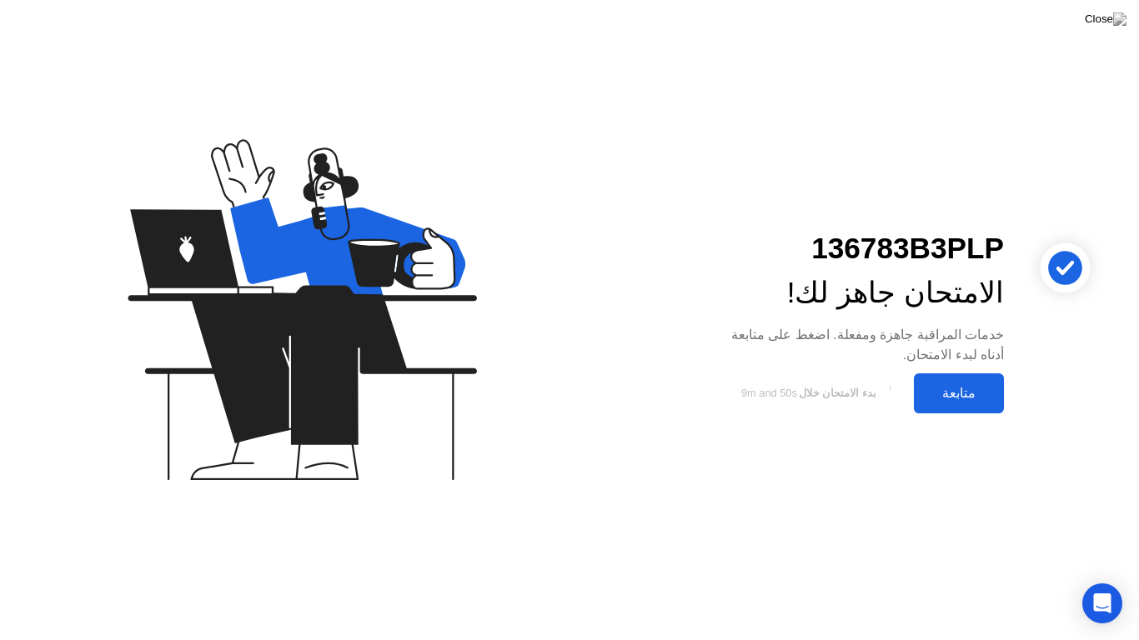
click at [957, 390] on div "متابعة" at bounding box center [959, 393] width 80 height 16
